Goal: Transaction & Acquisition: Subscribe to service/newsletter

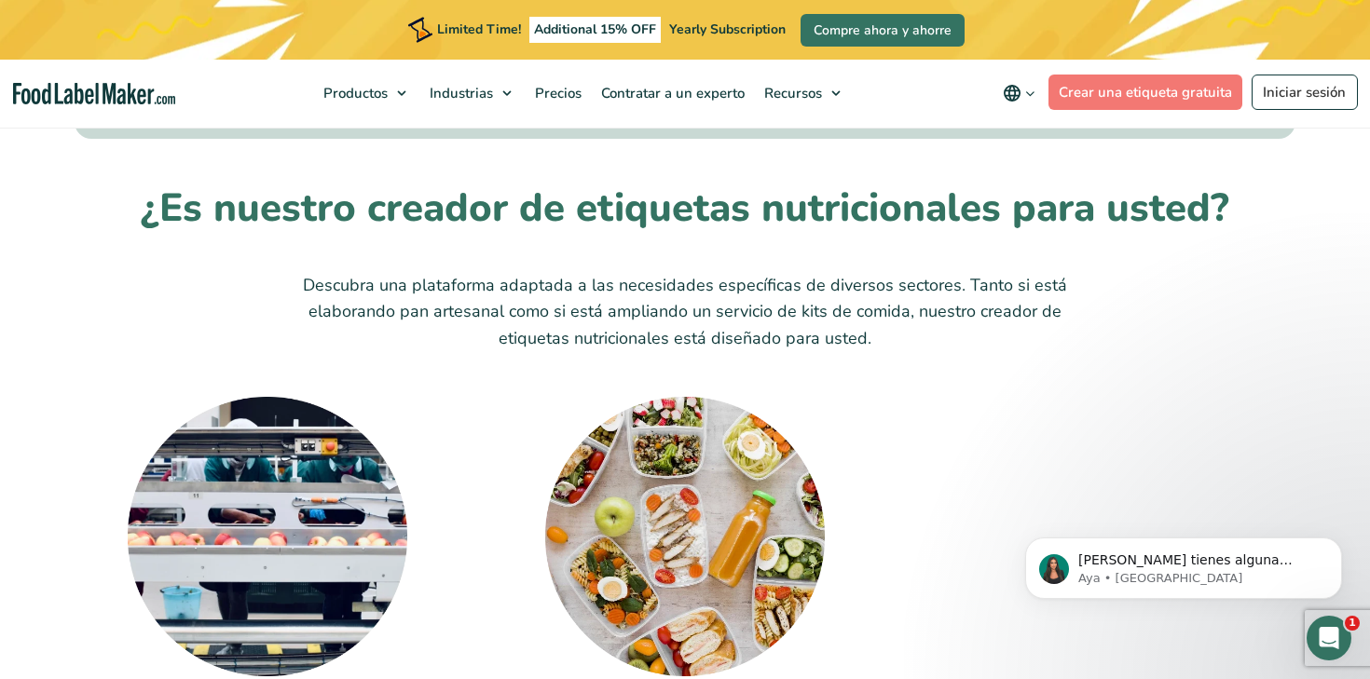
scroll to position [5658, 0]
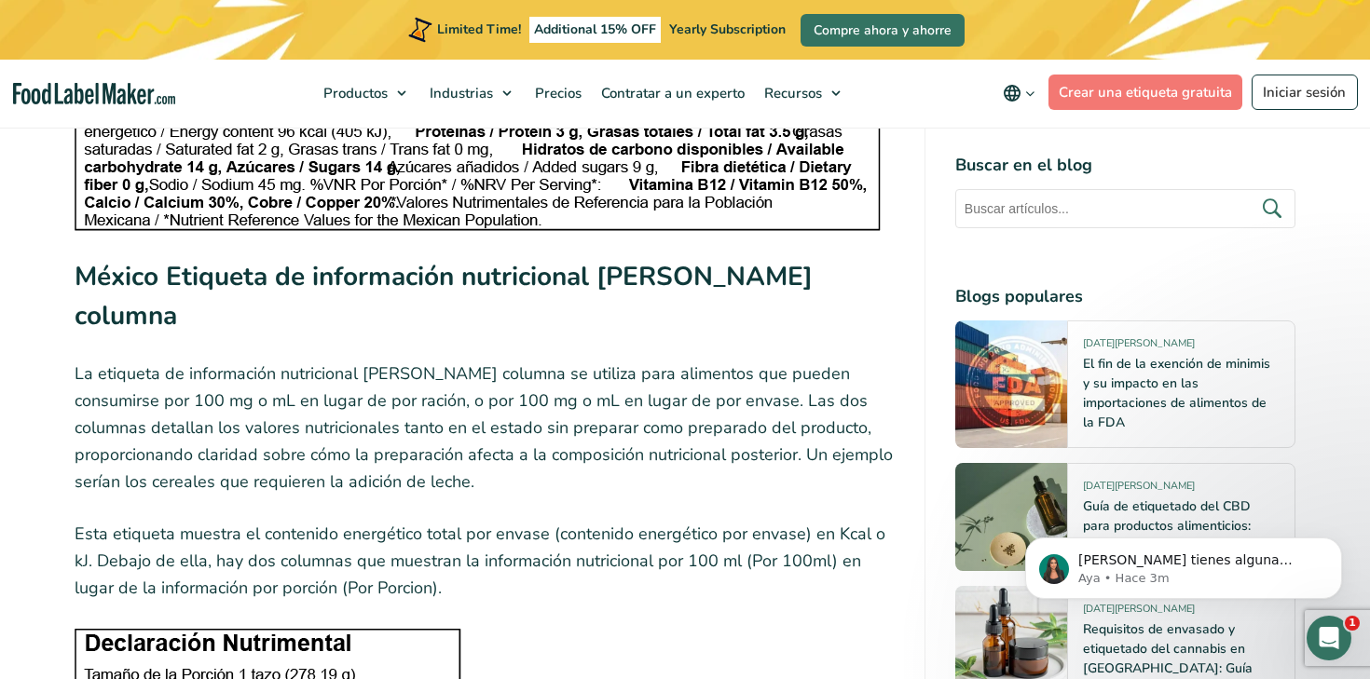
scroll to position [5757, 0]
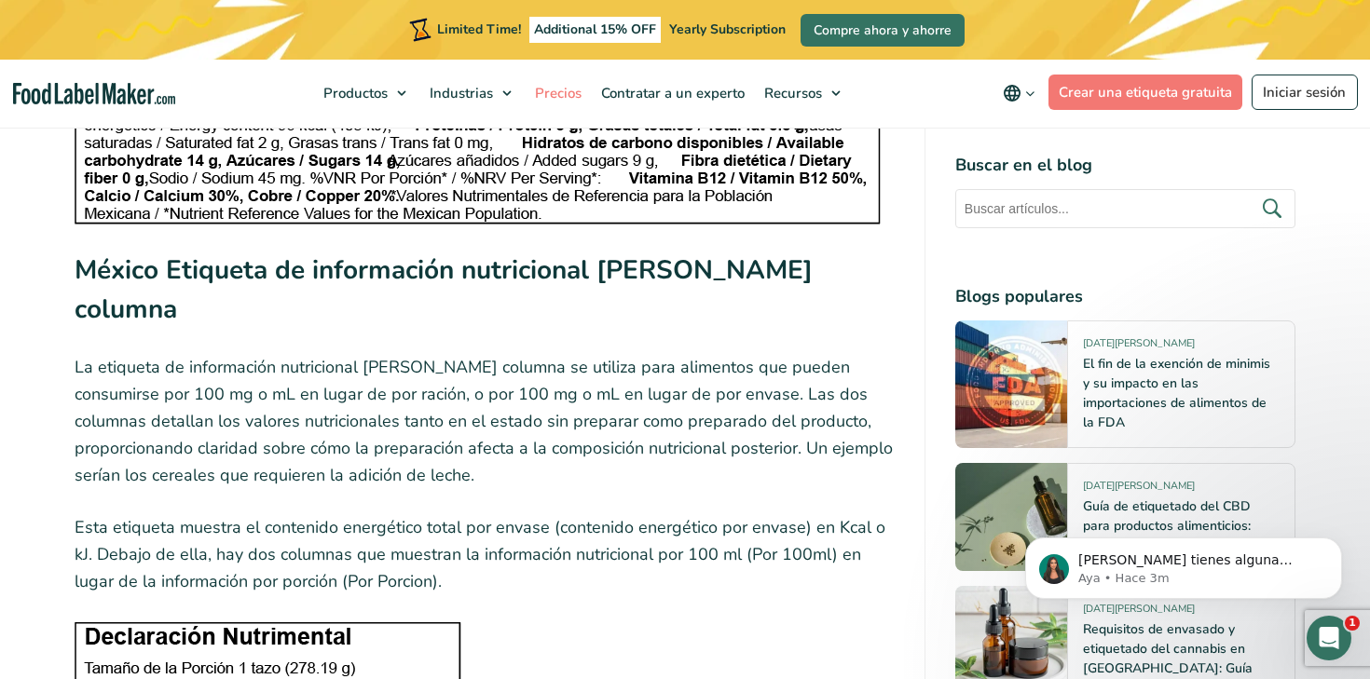
click at [571, 84] on span "Precios" at bounding box center [556, 93] width 54 height 19
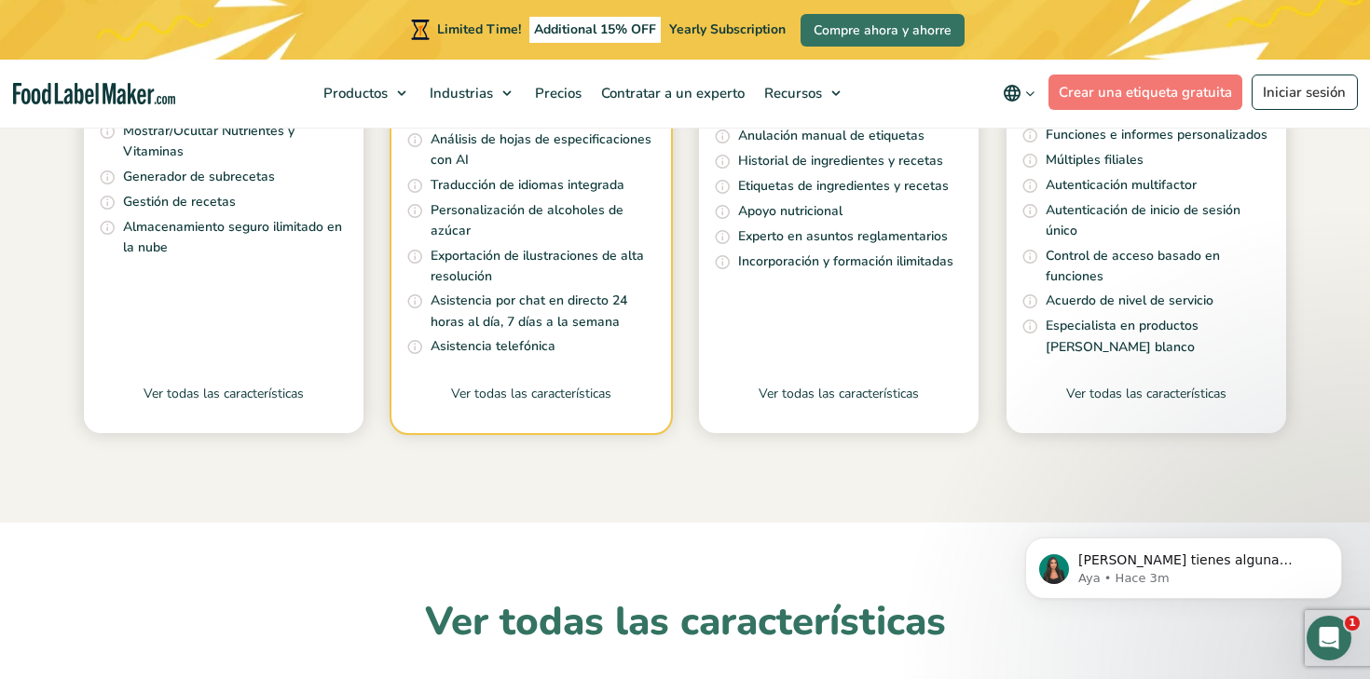
scroll to position [899, 0]
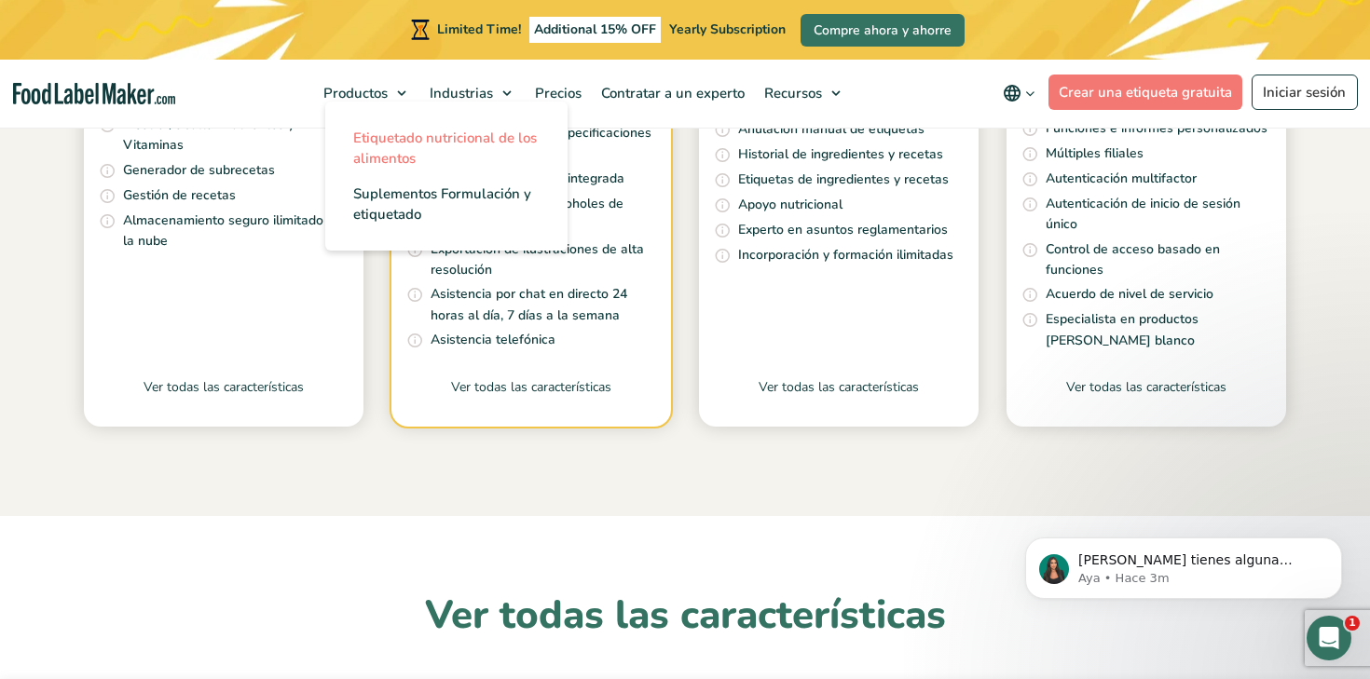
click at [379, 125] on link "Etiquetado nutricional de los alimentos" at bounding box center [446, 148] width 242 height 56
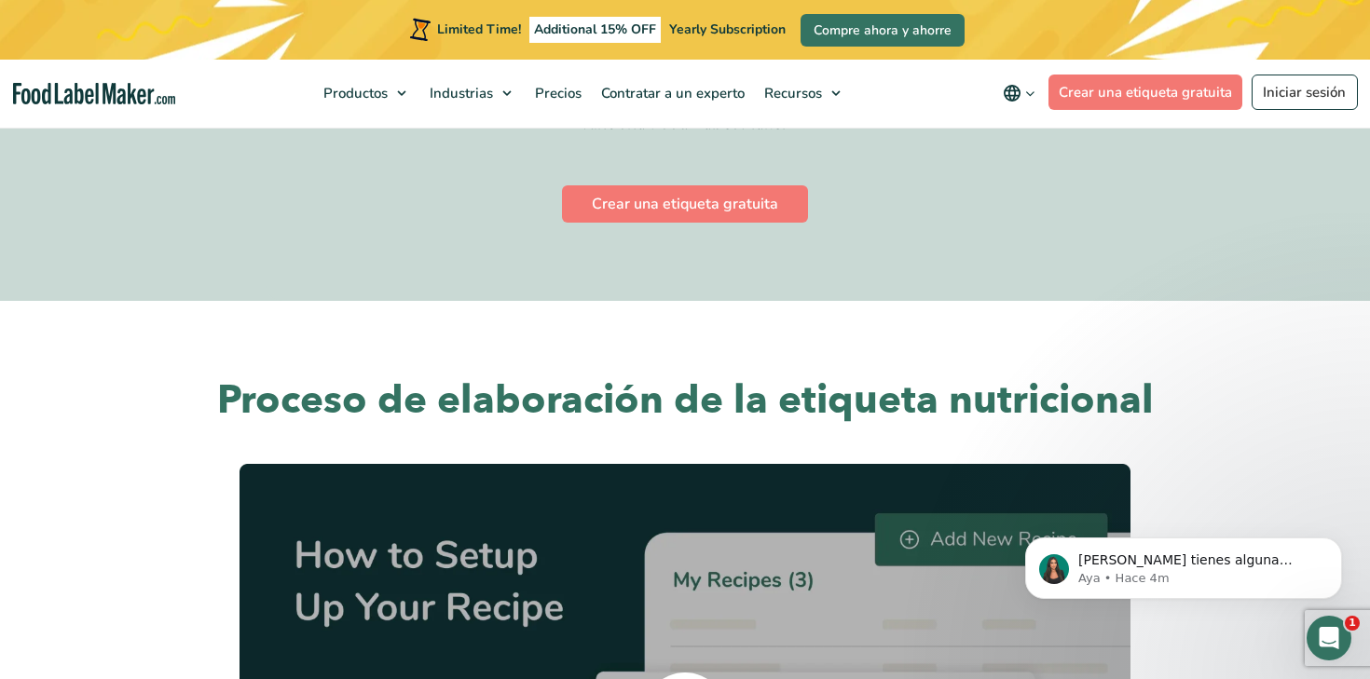
scroll to position [4013, 0]
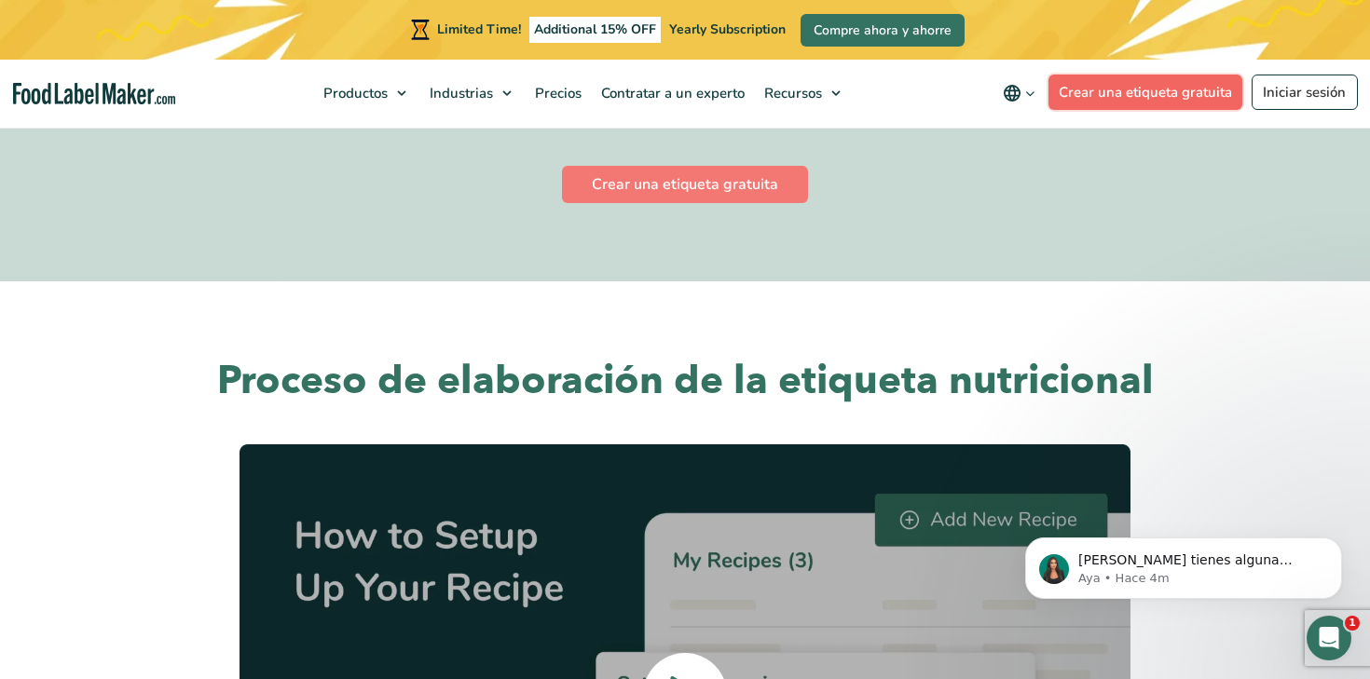
click at [1116, 98] on link "Crear una etiqueta gratuita" at bounding box center [1146, 92] width 195 height 35
